Goal: Ask a question

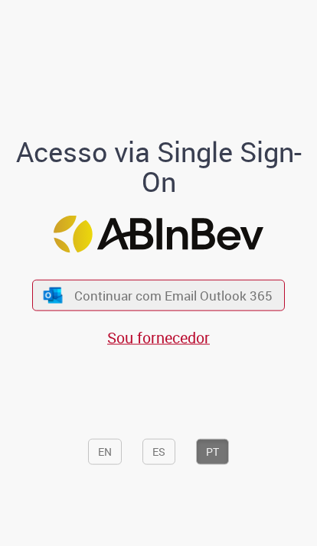
click at [249, 311] on button "Continuar com Email Outlook 365" at bounding box center [158, 295] width 252 height 31
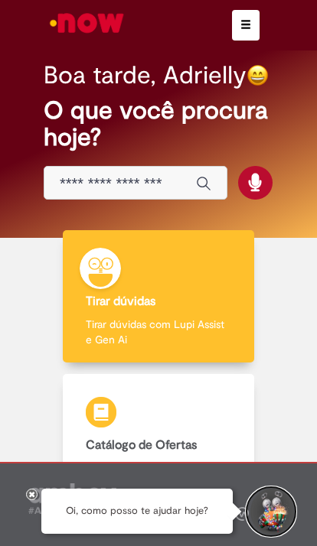
click at [275, 510] on button "Iniciar Conversa de Suporte" at bounding box center [271, 512] width 46 height 46
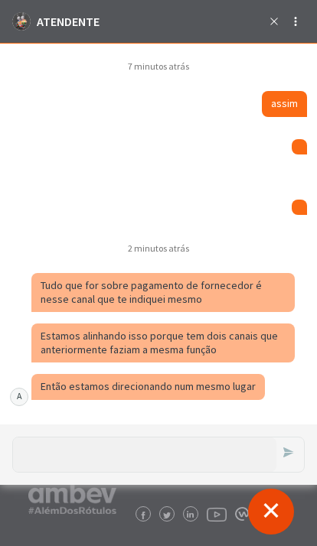
scroll to position [2925, 0]
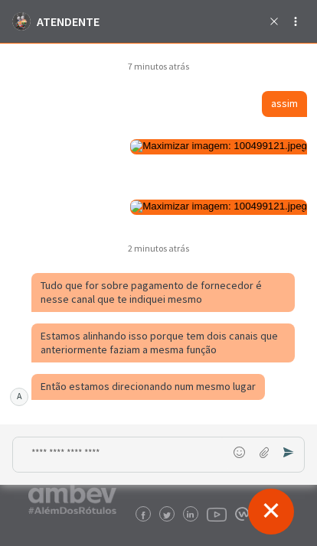
click at [197, 452] on textarea "Digite sua mensagem e pressione Enter para enviar" at bounding box center [120, 454] width 214 height 34
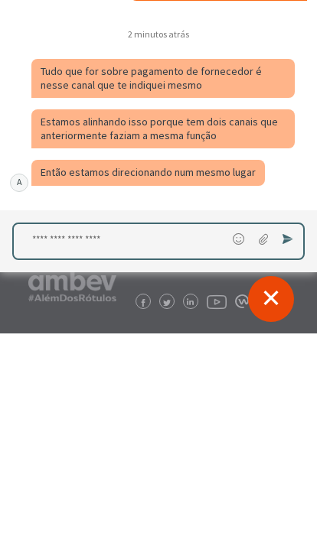
scroll to position [1, 0]
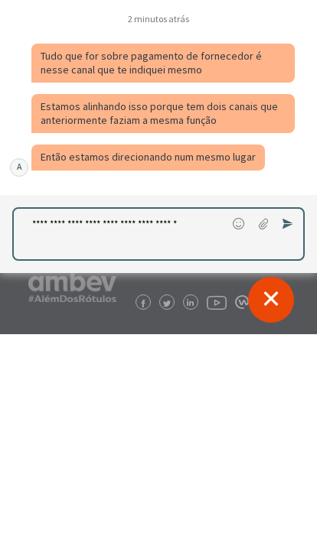
type textarea "**********"
click at [294, 220] on button "Enviar Mensagem" at bounding box center [287, 224] width 24 height 24
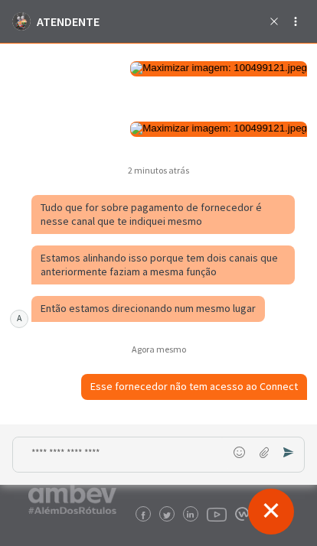
scroll to position [3010, 0]
click at [184, 449] on textarea "Digite sua mensagem e pressione Enter para enviar" at bounding box center [120, 454] width 214 height 34
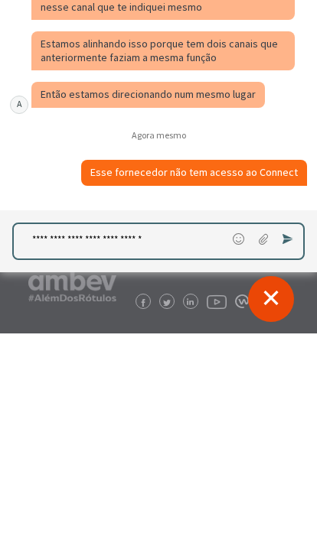
type textarea "**********"
click at [278, 248] on button "Enviar Mensagem" at bounding box center [287, 239] width 24 height 24
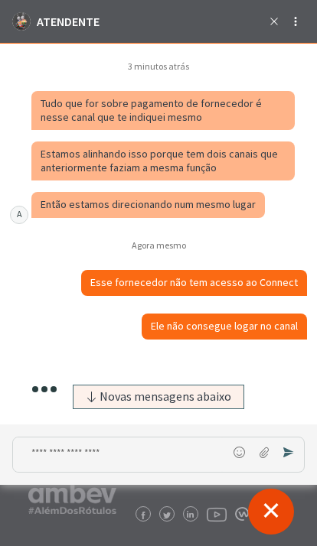
scroll to position [3114, 0]
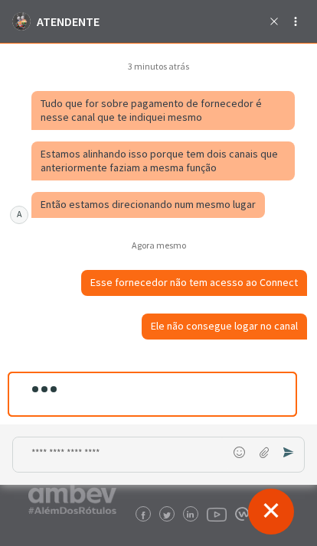
click at [101, 393] on div "Caixa de diálogo de bate-papo" at bounding box center [152, 390] width 284 height 32
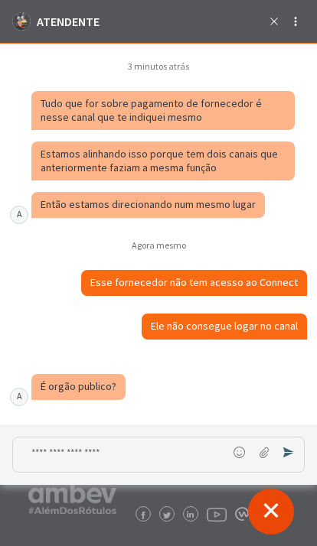
click at [97, 450] on textarea "Digite sua mensagem e pressione Enter para enviar" at bounding box center [120, 454] width 214 height 34
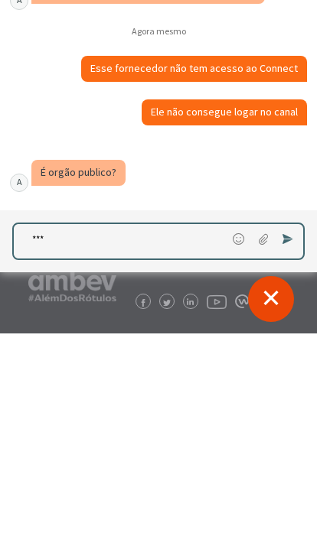
type textarea "***"
click at [281, 241] on button "Enviar Mensagem" at bounding box center [287, 239] width 24 height 24
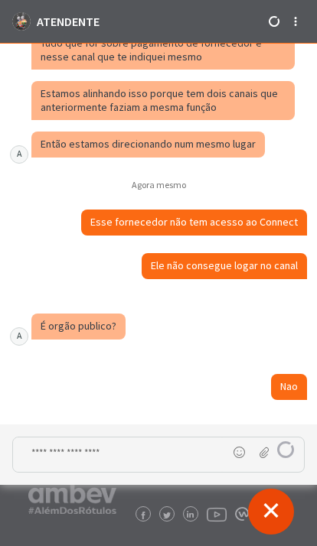
scroll to position [3175, 0]
click at [188, 461] on textarea "Digite sua mensagem e pressione Enter para enviar" at bounding box center [120, 454] width 214 height 34
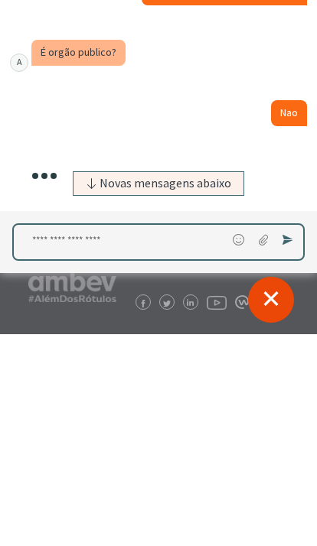
scroll to position [0, 0]
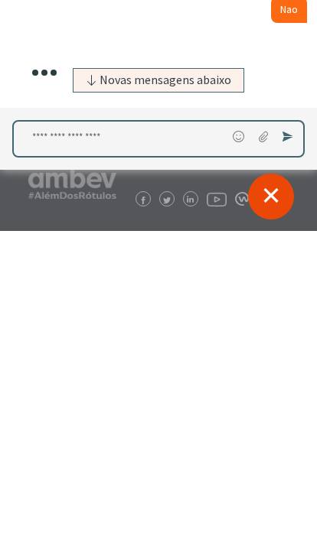
click at [205, 85] on span "Novas mensagens abaixo" at bounding box center [165, 80] width 132 height 11
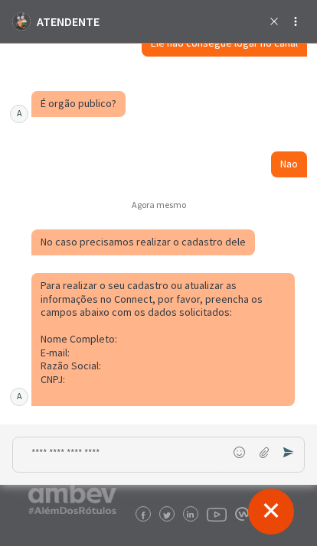
scroll to position [3400, 0]
click at [258, 379] on div "Para realizar o seu cadastro ou atualizar as informações no Connect, por favor,…" at bounding box center [163, 339] width 245 height 121
click at [187, 449] on textarea "Digite sua mensagem e pressione Enter para enviar" at bounding box center [120, 454] width 214 height 34
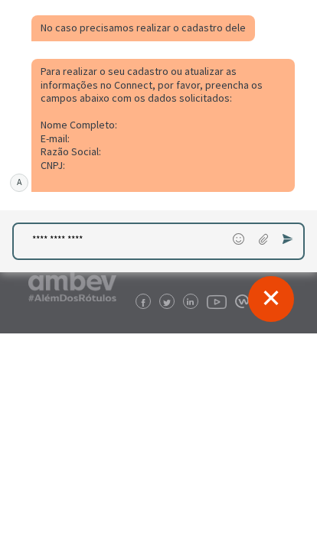
type textarea "**********"
click at [288, 233] on icon "Enviar Mensagem" at bounding box center [287, 239] width 12 height 12
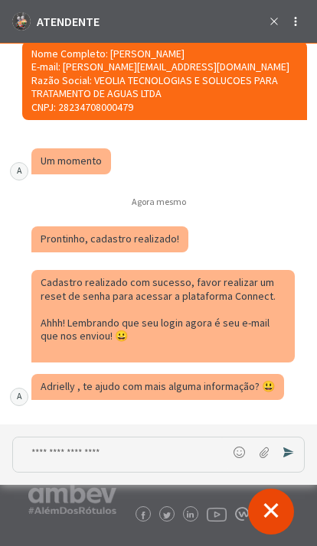
scroll to position [3883, 0]
